Goal: Check status: Check status

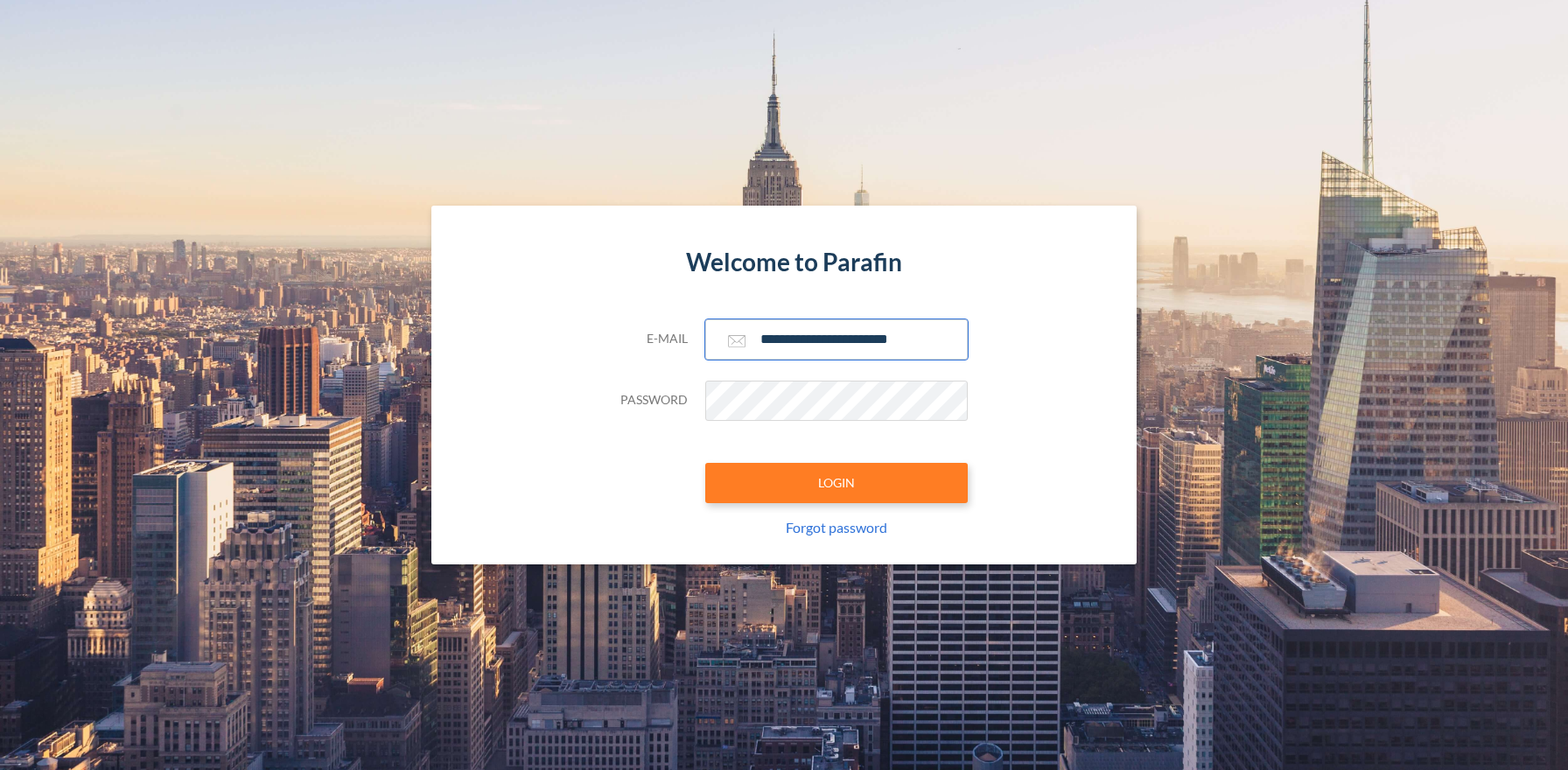
type input "**********"
click at [836, 482] on button "LOGIN" at bounding box center [836, 482] width 262 height 41
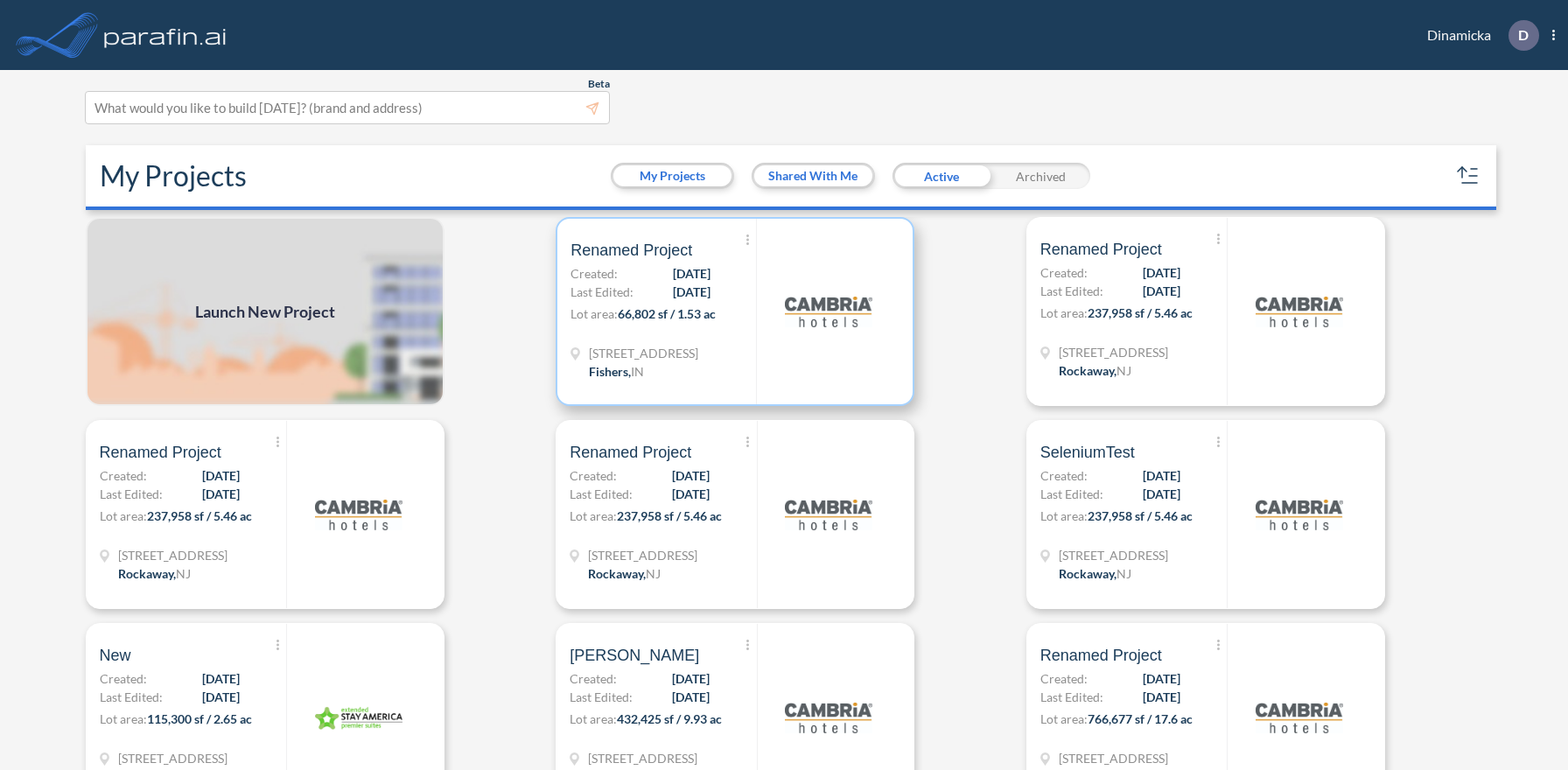
scroll to position [4, 0]
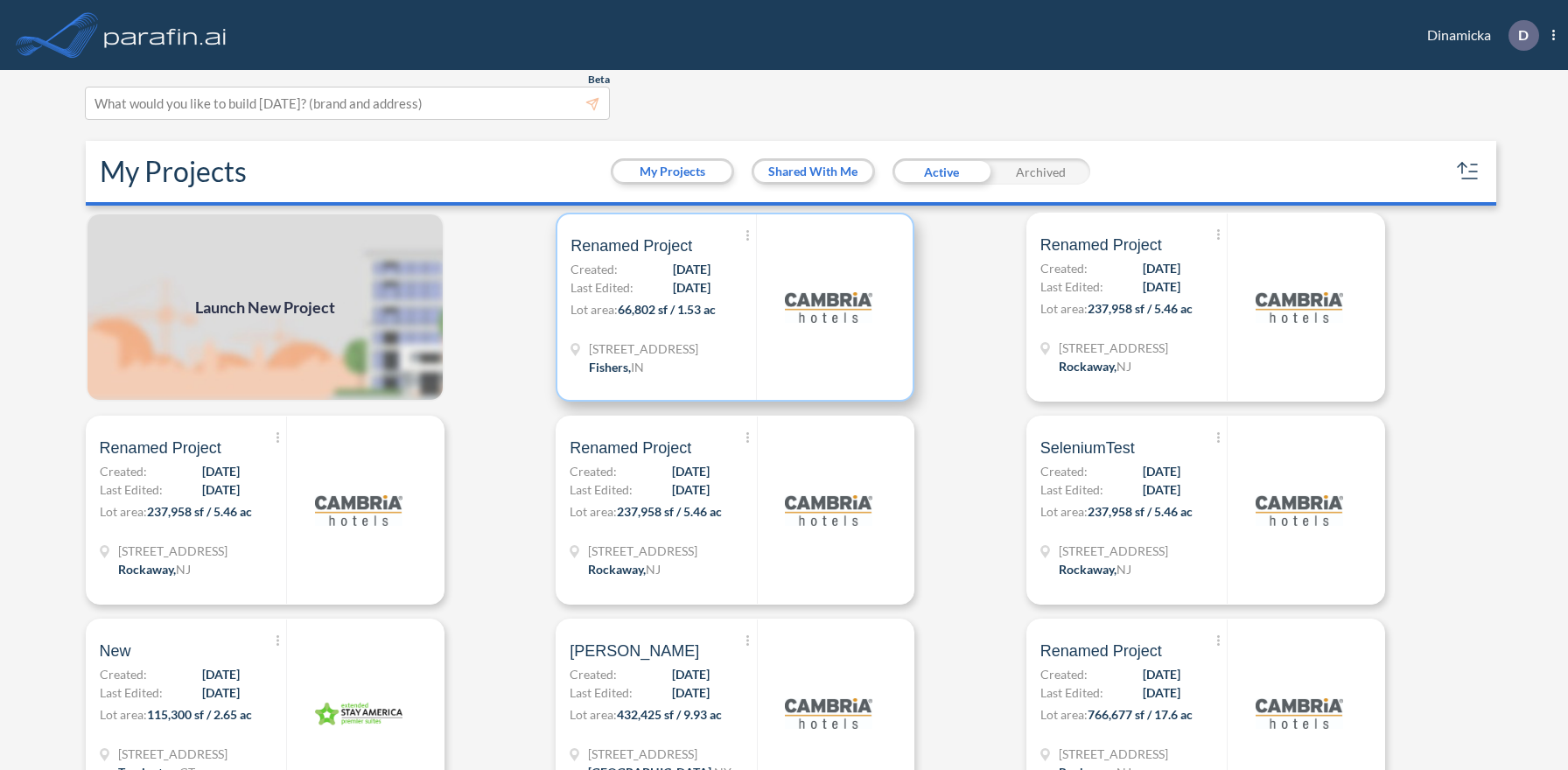
click at [734, 307] on p "Lot area: 66,802 sf / 1.53 ac" at bounding box center [663, 313] width 186 height 26
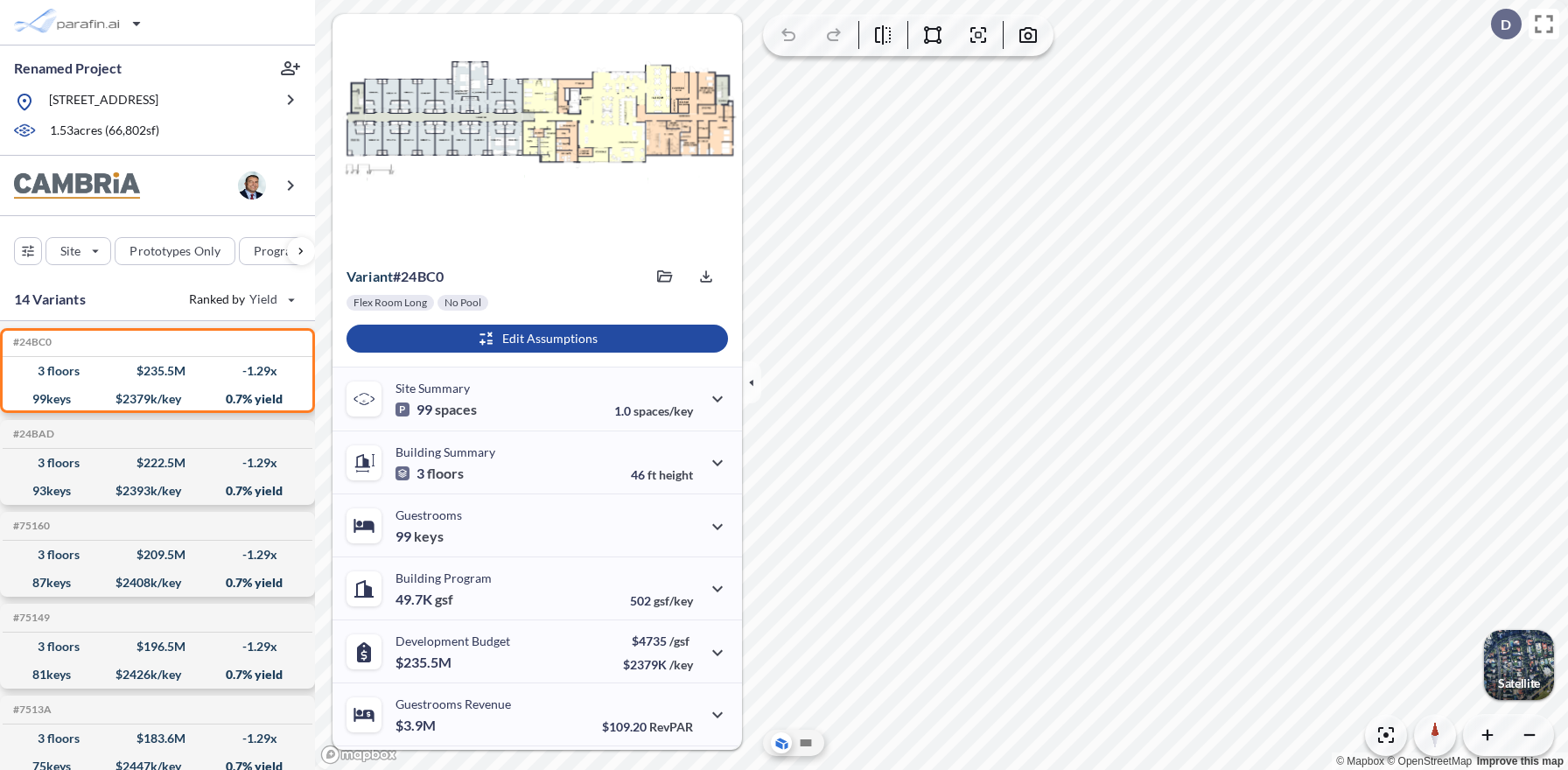
scroll to position [122, 0]
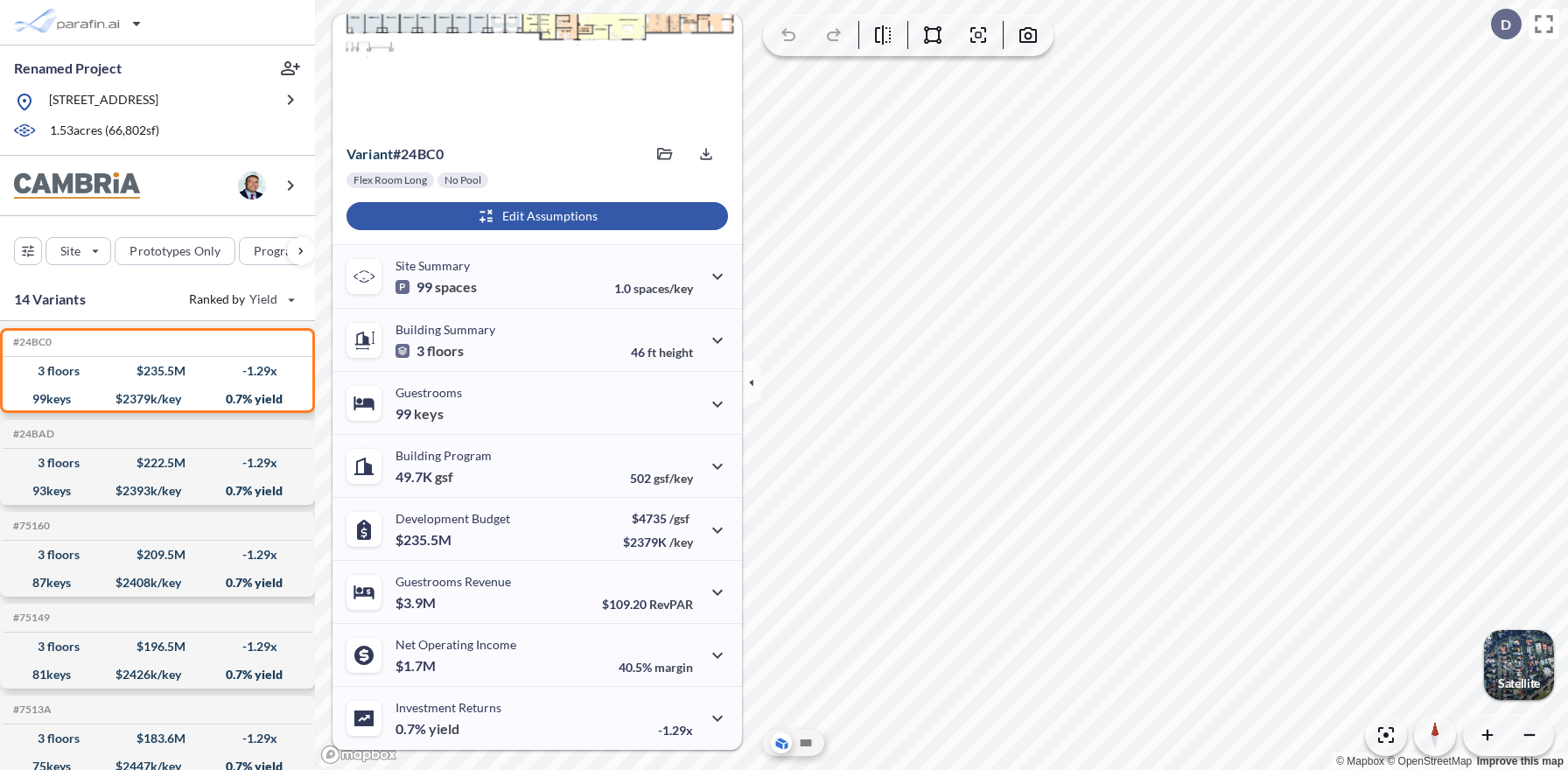
click at [535, 216] on div "button" at bounding box center [537, 216] width 381 height 28
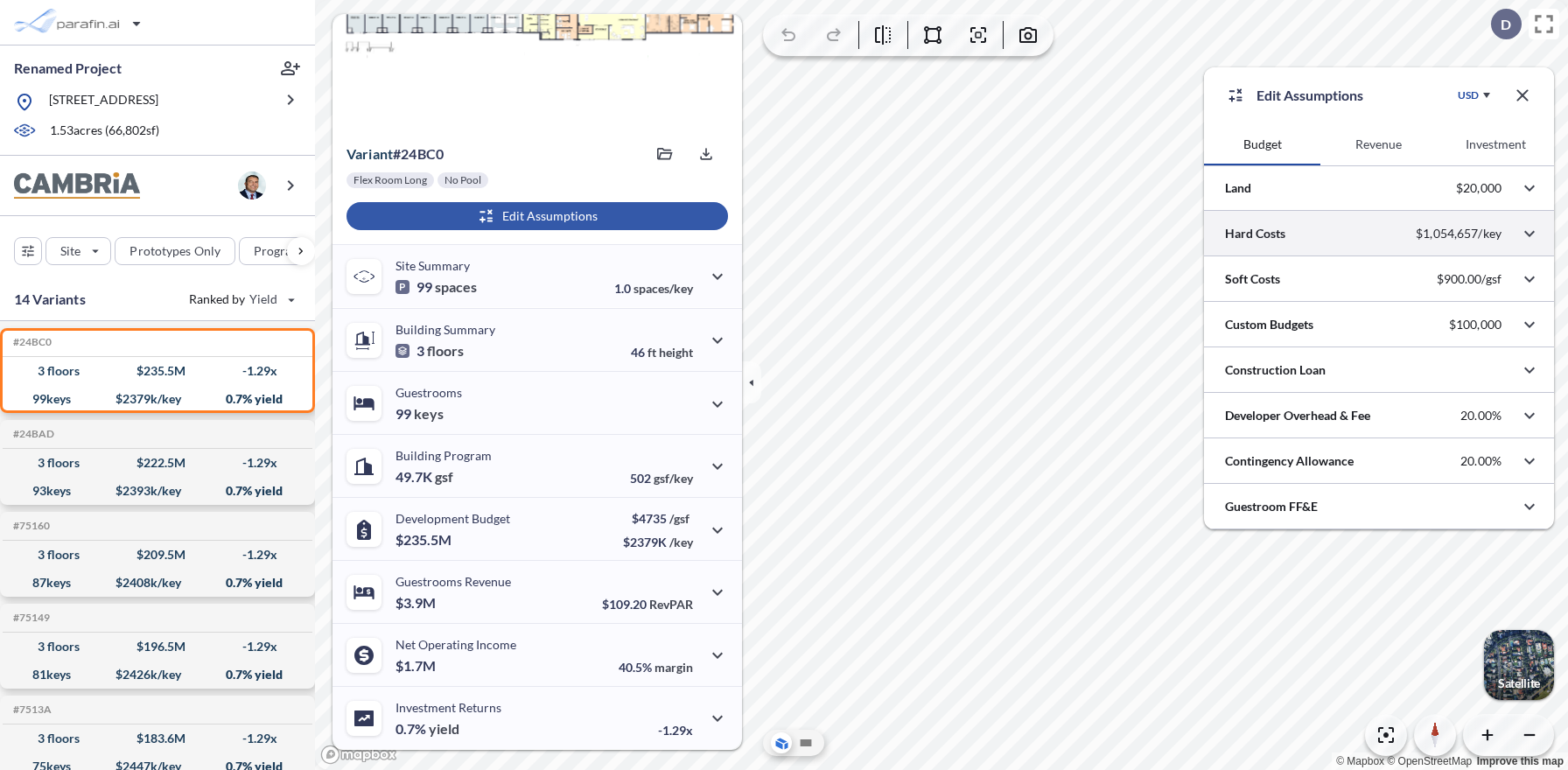
click at [1378, 233] on div at bounding box center [1378, 232] width 350 height 45
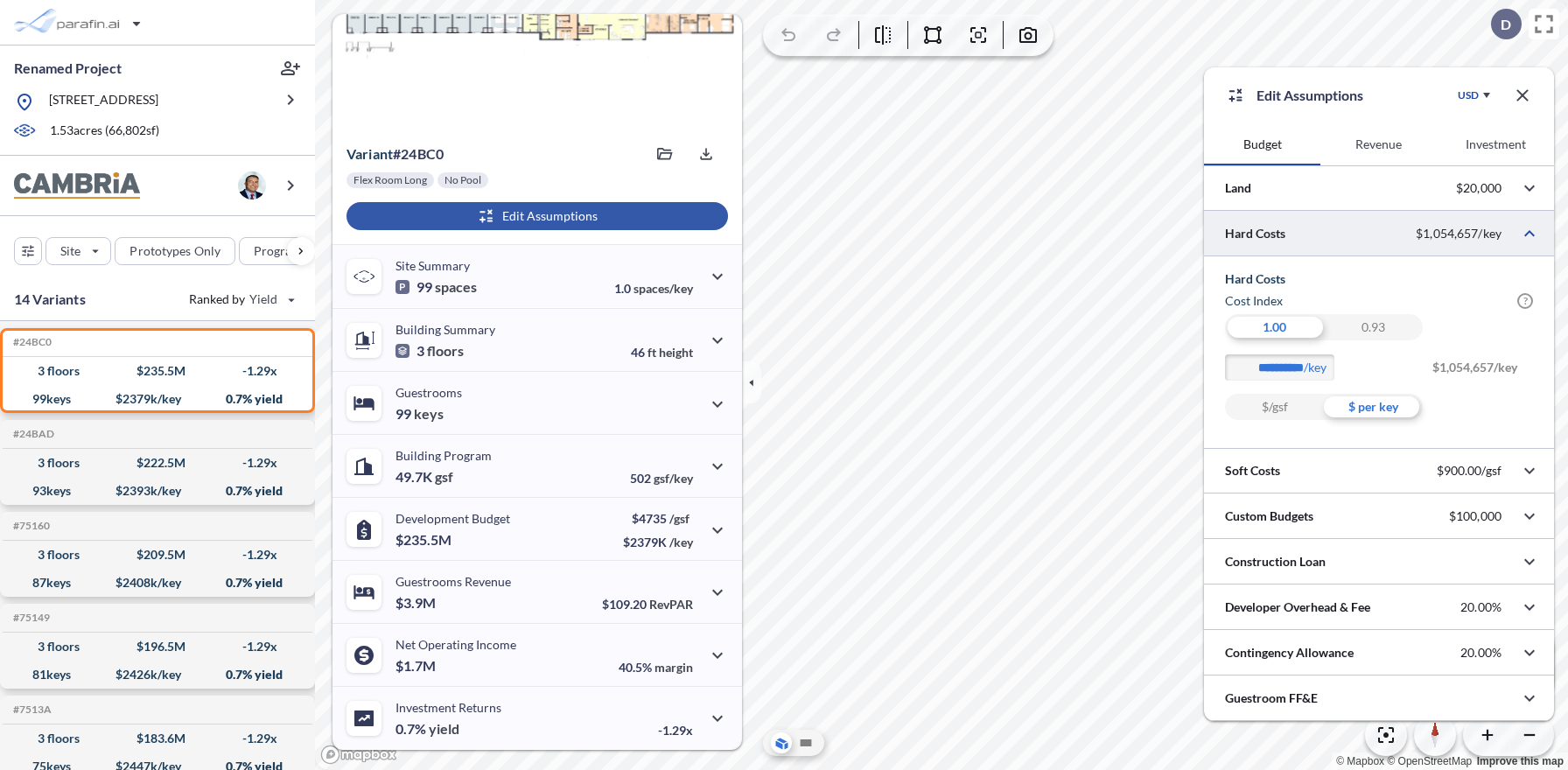
click at [1372, 407] on div "$ per key" at bounding box center [1373, 407] width 99 height 26
